Goal: Task Accomplishment & Management: Manage account settings

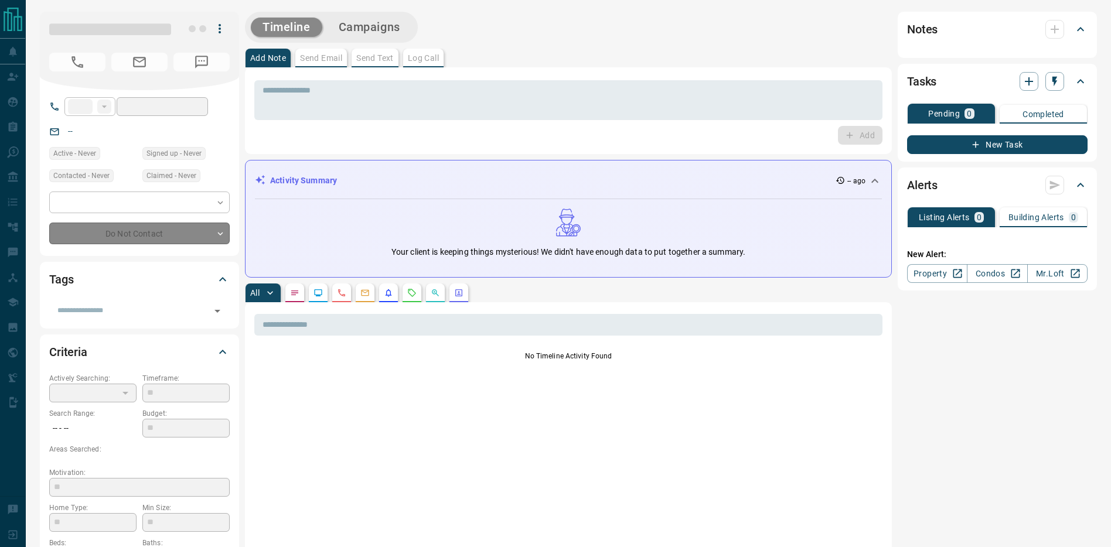
type input "**"
type input "*"
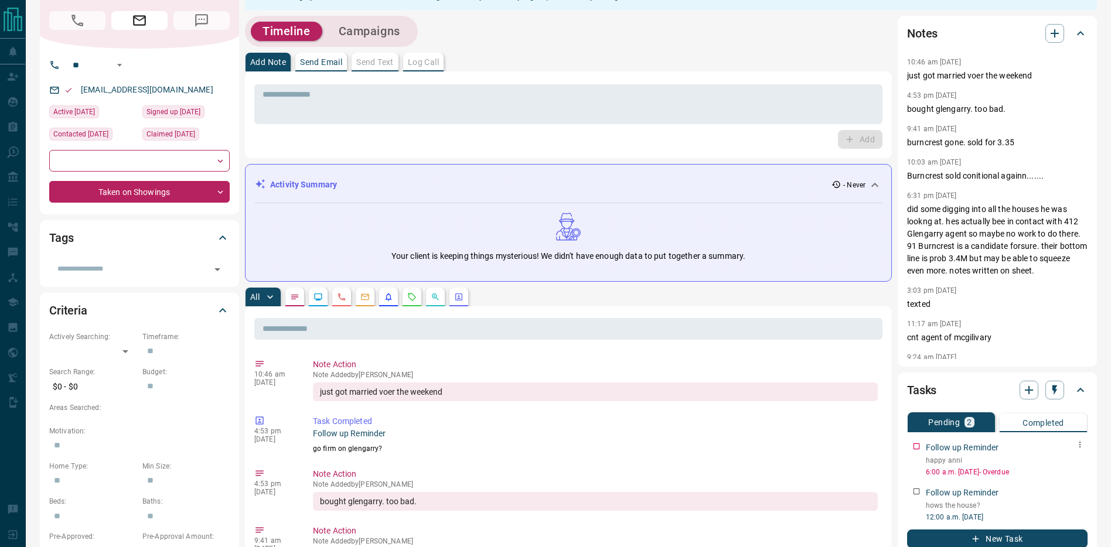
scroll to position [39, 0]
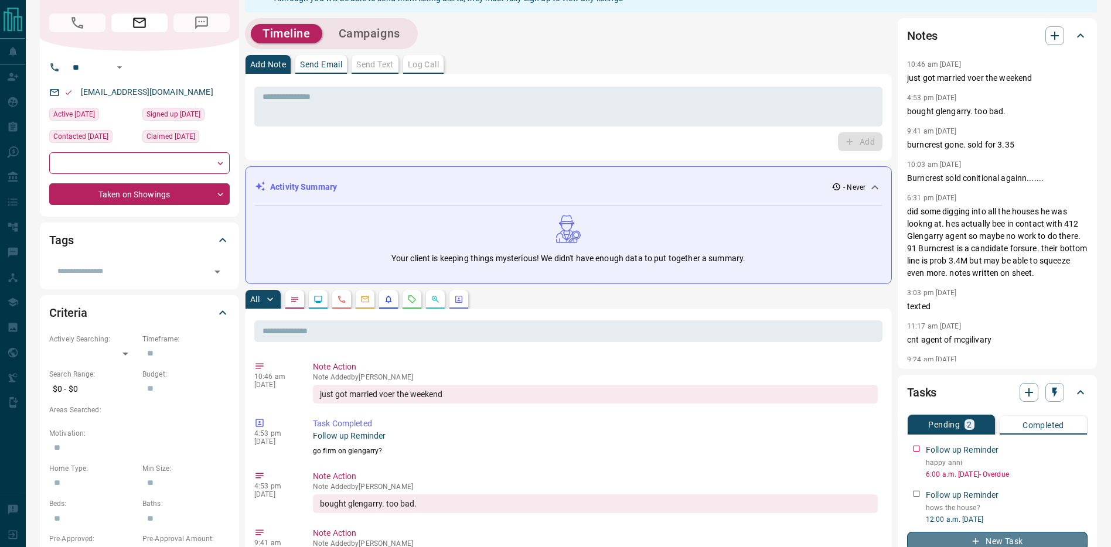
click at [974, 544] on icon "button" at bounding box center [976, 541] width 11 height 11
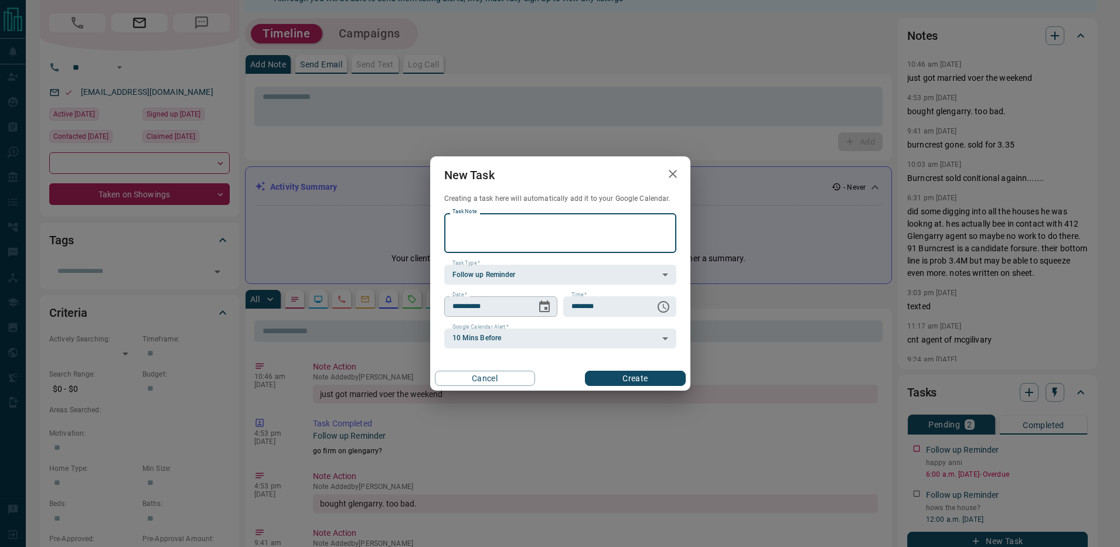
click at [542, 302] on icon "Choose date, selected date is Sep 15, 2025" at bounding box center [544, 307] width 11 height 12
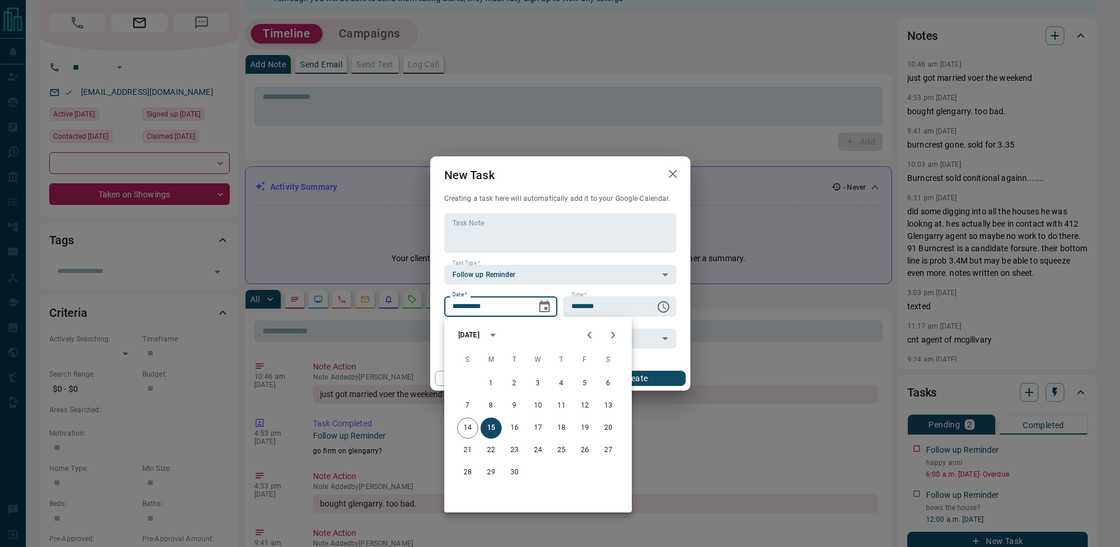
click at [479, 330] on div "[DATE]" at bounding box center [468, 335] width 21 height 11
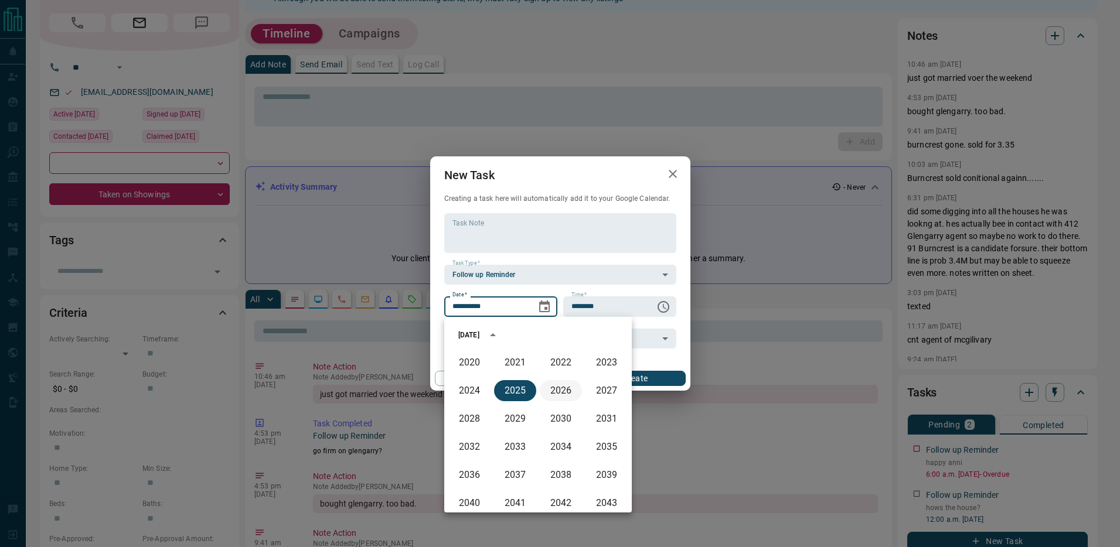
click at [560, 388] on button "2026" at bounding box center [561, 390] width 42 height 21
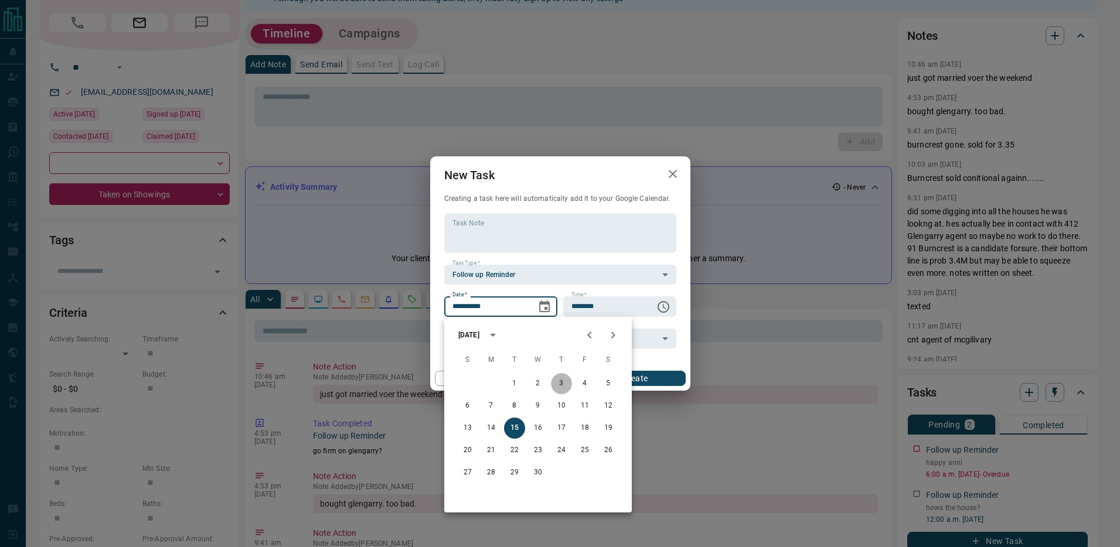
click at [566, 383] on button "3" at bounding box center [561, 383] width 21 height 21
type input "**********"
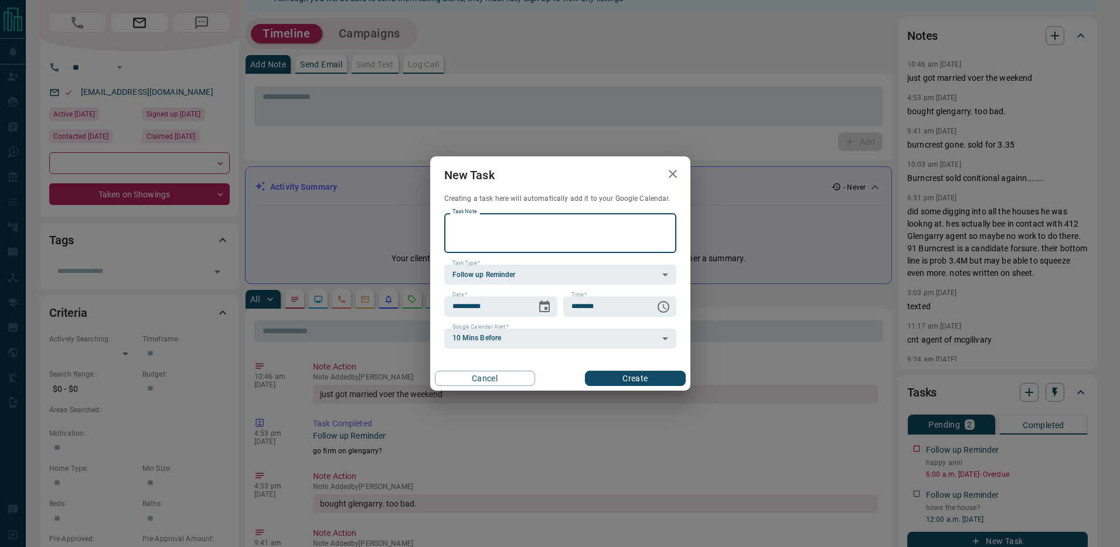
click at [529, 229] on textarea "Task Note" at bounding box center [560, 234] width 216 height 30
type textarea "***"
click at [614, 372] on button "Create" at bounding box center [635, 378] width 100 height 15
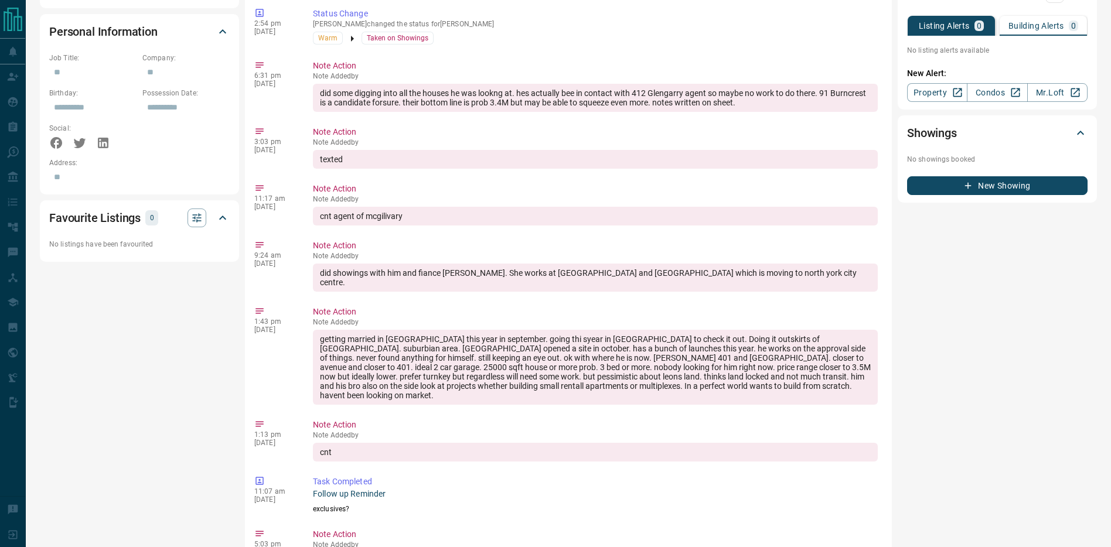
scroll to position [0, 0]
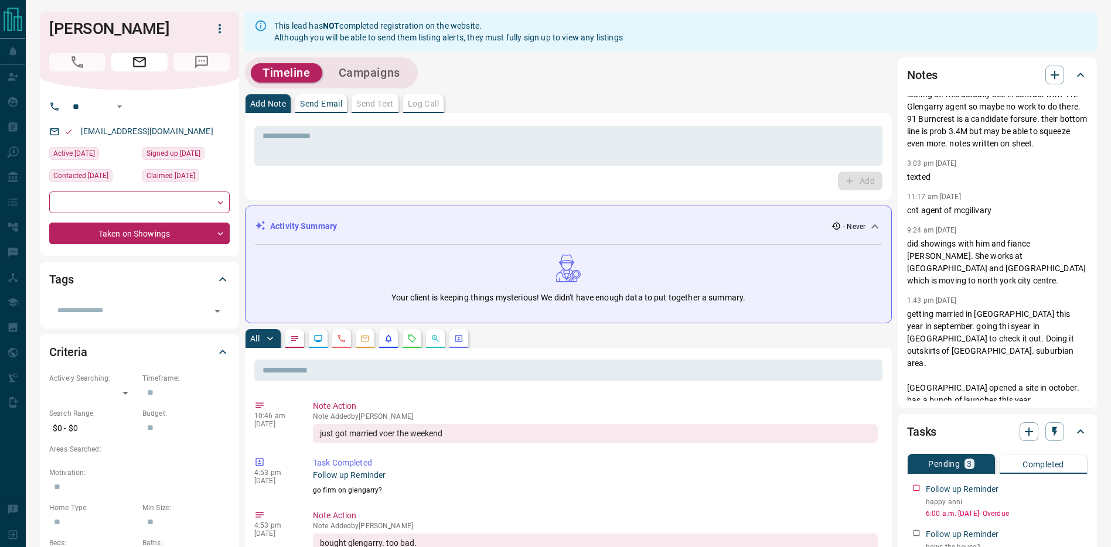
click at [1083, 473] on div "Pending 3 Completed Follow up Reminder happy anni 6:00 a.m. [DATE] - Overdue Fo…" at bounding box center [997, 540] width 181 height 189
click at [1080, 485] on icon "button" at bounding box center [1080, 486] width 9 height 9
click at [1064, 503] on li "Edit" at bounding box center [1062, 507] width 52 height 18
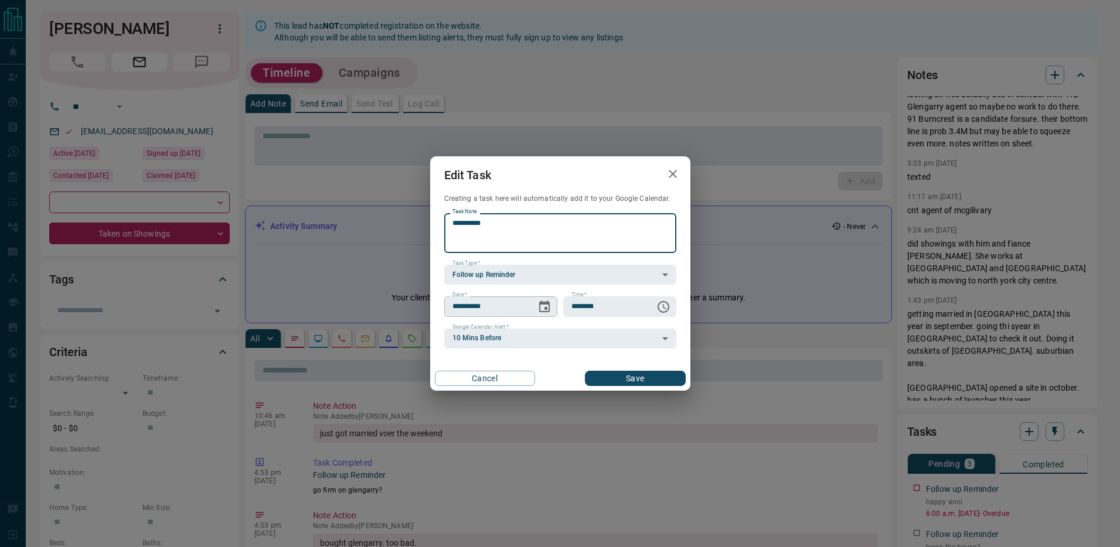
click at [546, 303] on icon "Choose date, selected date is Sep 14, 2025" at bounding box center [544, 307] width 11 height 12
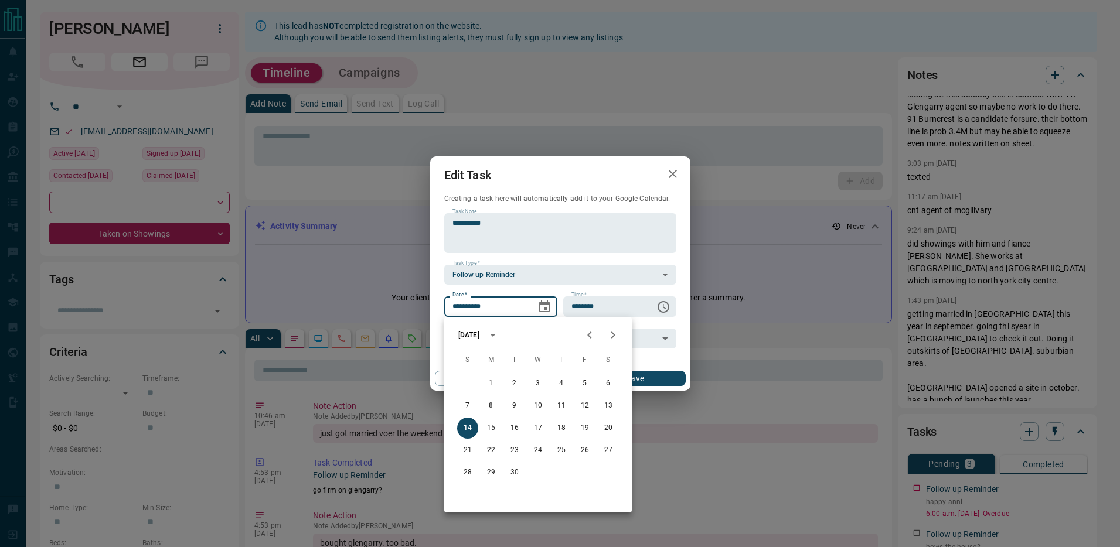
click at [479, 338] on div "[DATE]" at bounding box center [468, 335] width 21 height 11
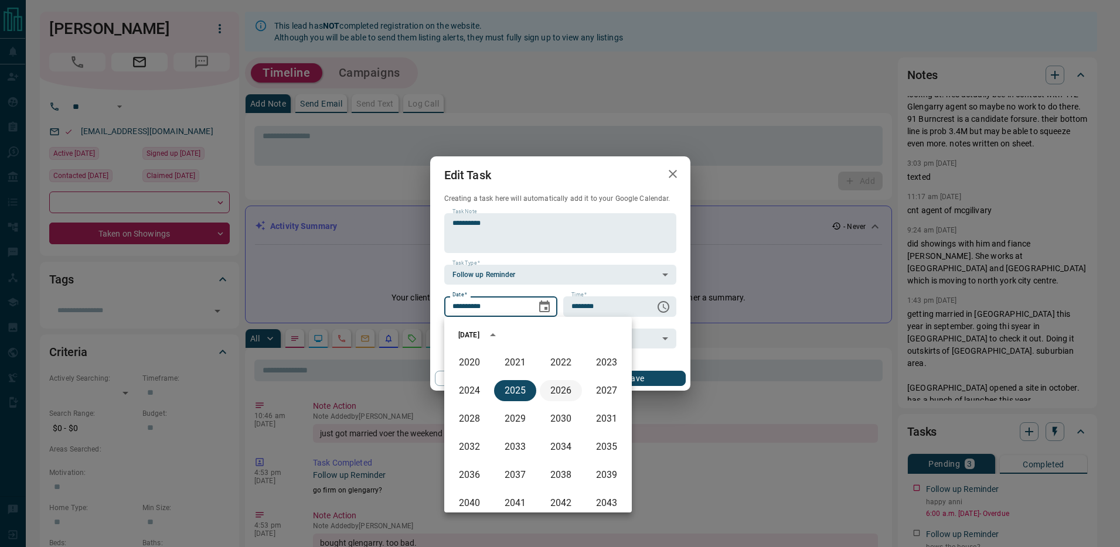
click at [573, 390] on button "2026" at bounding box center [561, 390] width 42 height 21
type input "**********"
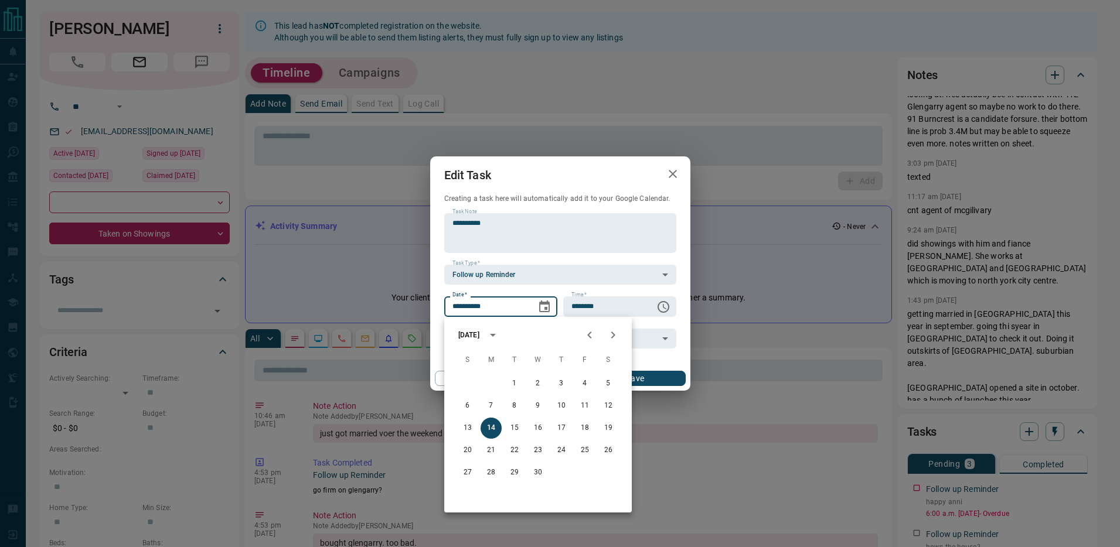
click at [646, 376] on button "Save" at bounding box center [635, 378] width 100 height 15
